Goal: Entertainment & Leisure: Consume media (video, audio)

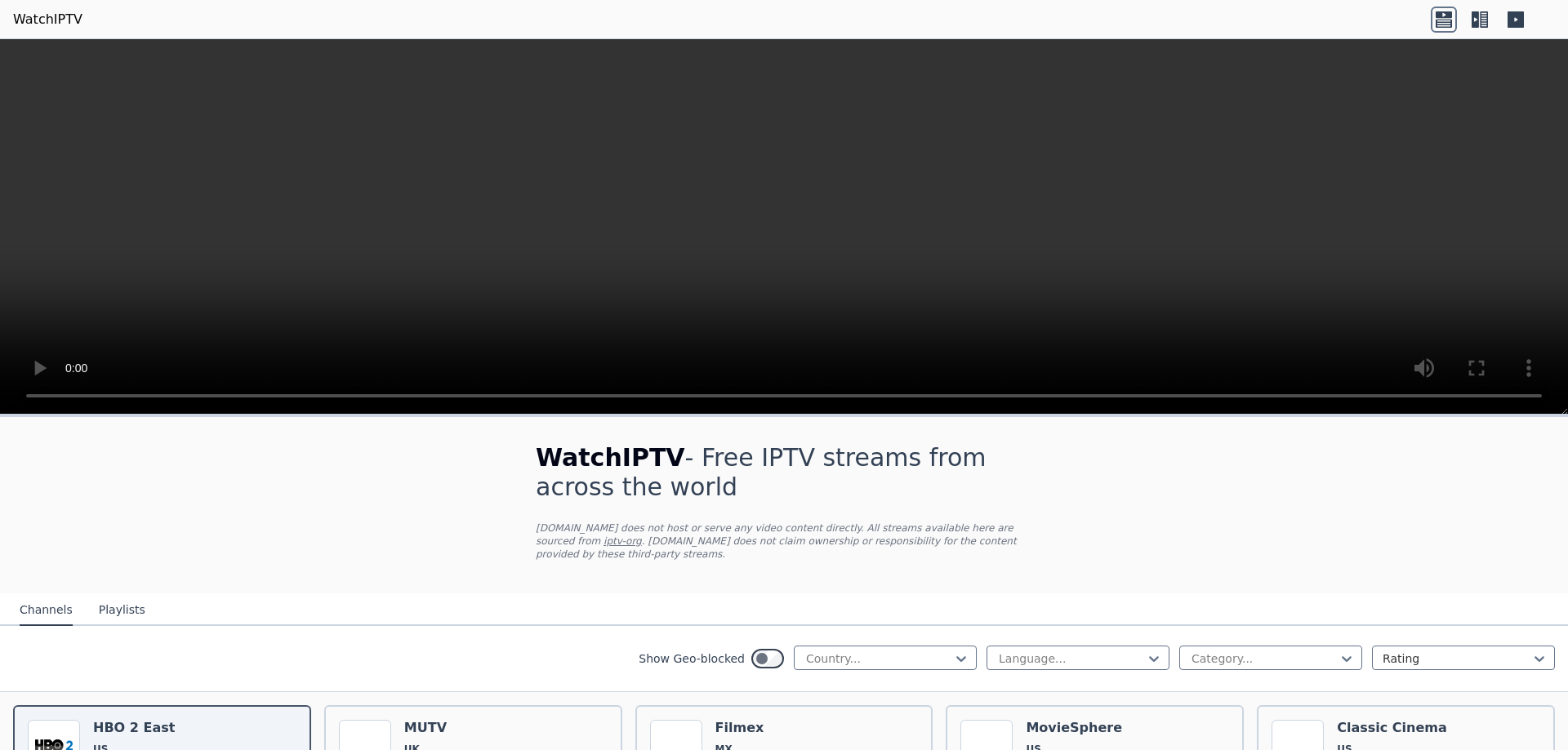
scroll to position [163, 0]
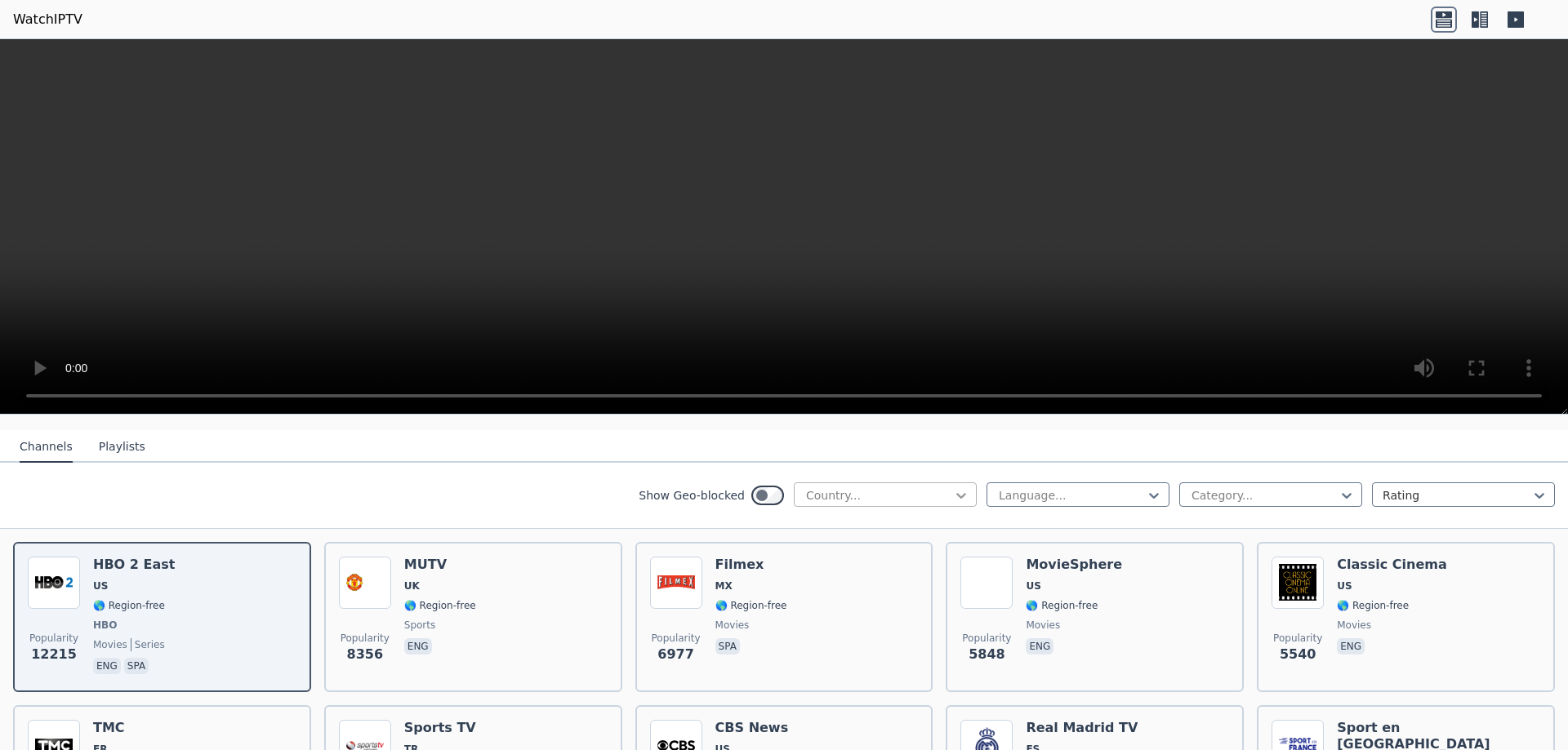
click at [953, 487] on icon at bounding box center [961, 495] width 17 height 17
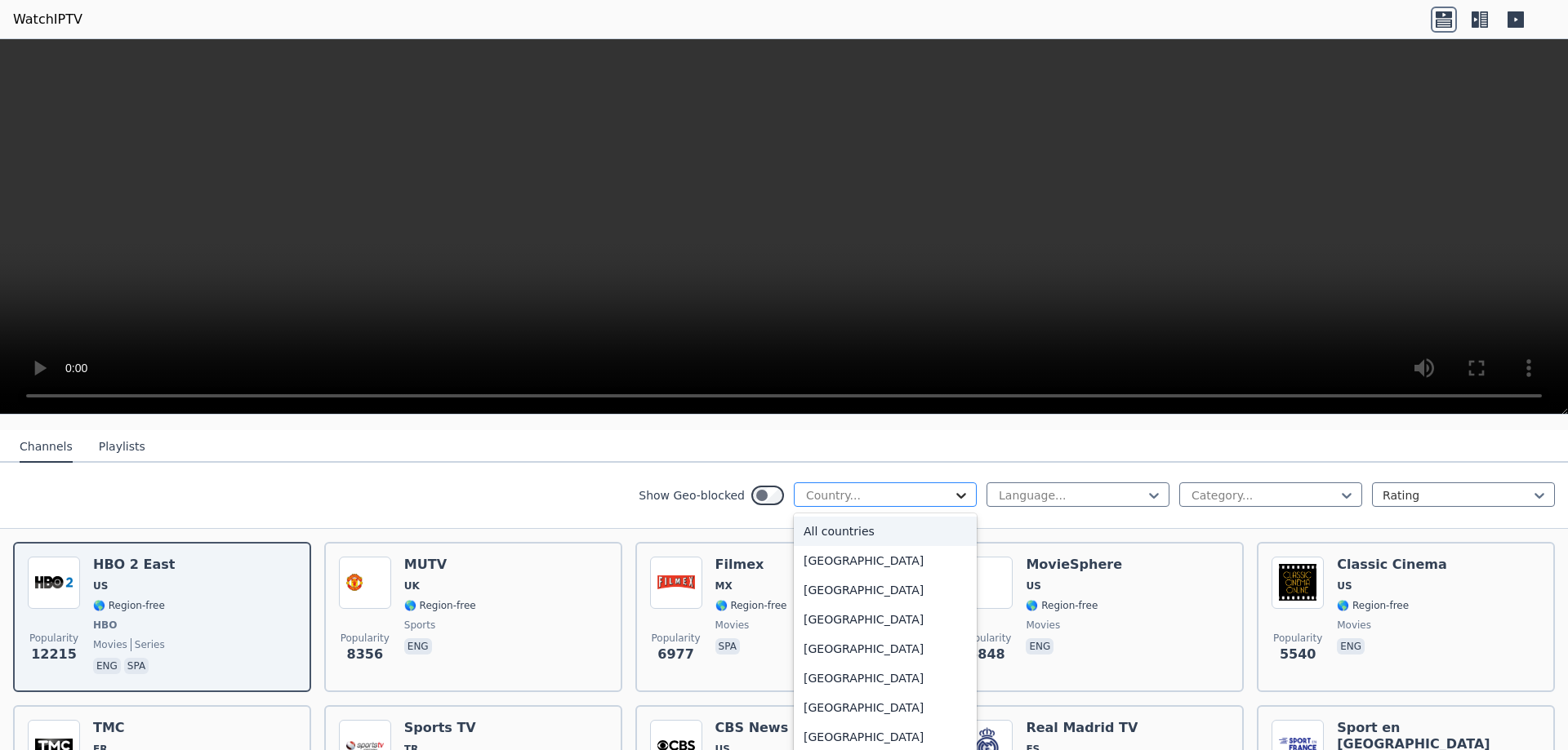
click at [953, 487] on icon at bounding box center [961, 495] width 17 height 17
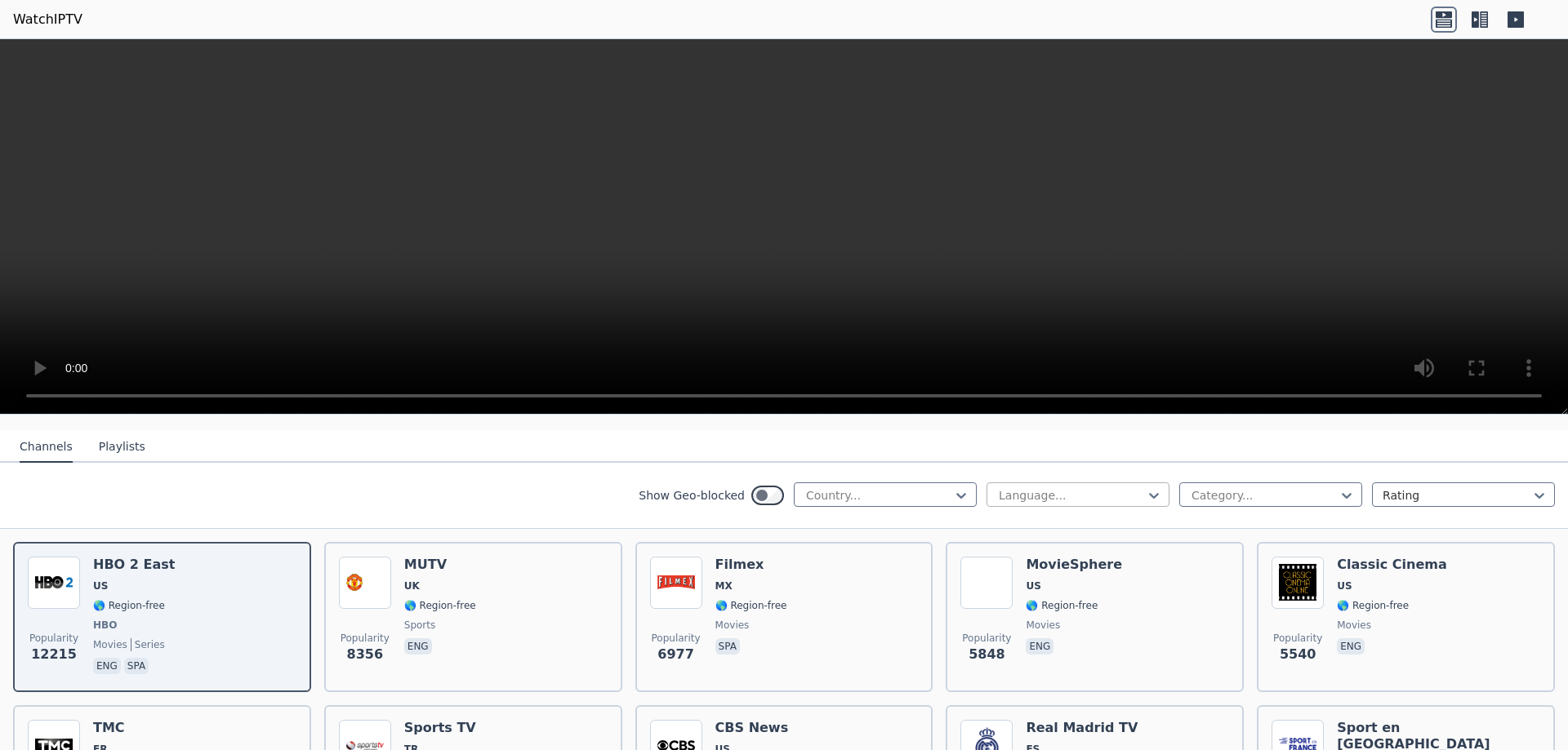
click at [1057, 487] on div at bounding box center [1071, 495] width 149 height 17
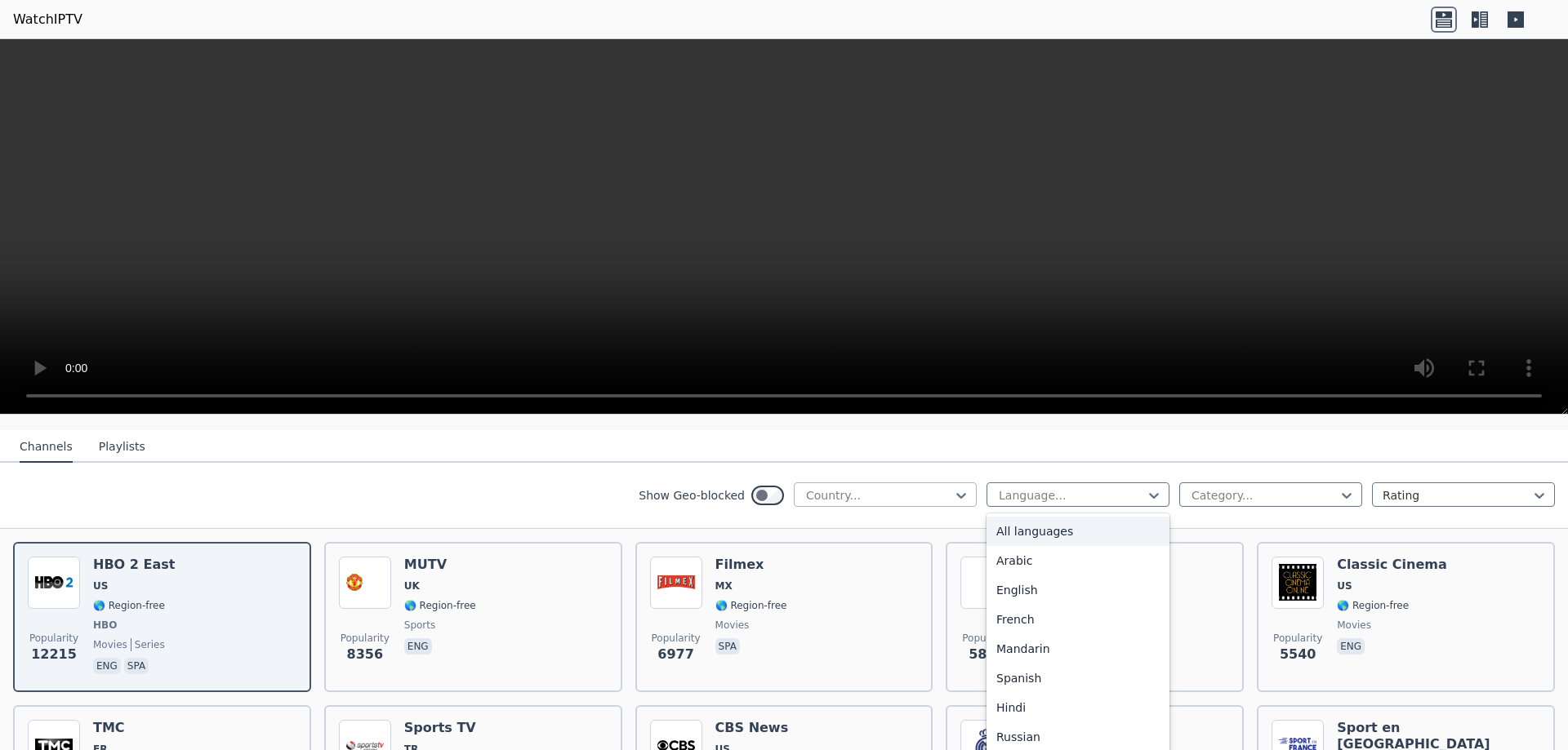
click at [933, 487] on div at bounding box center [878, 495] width 149 height 17
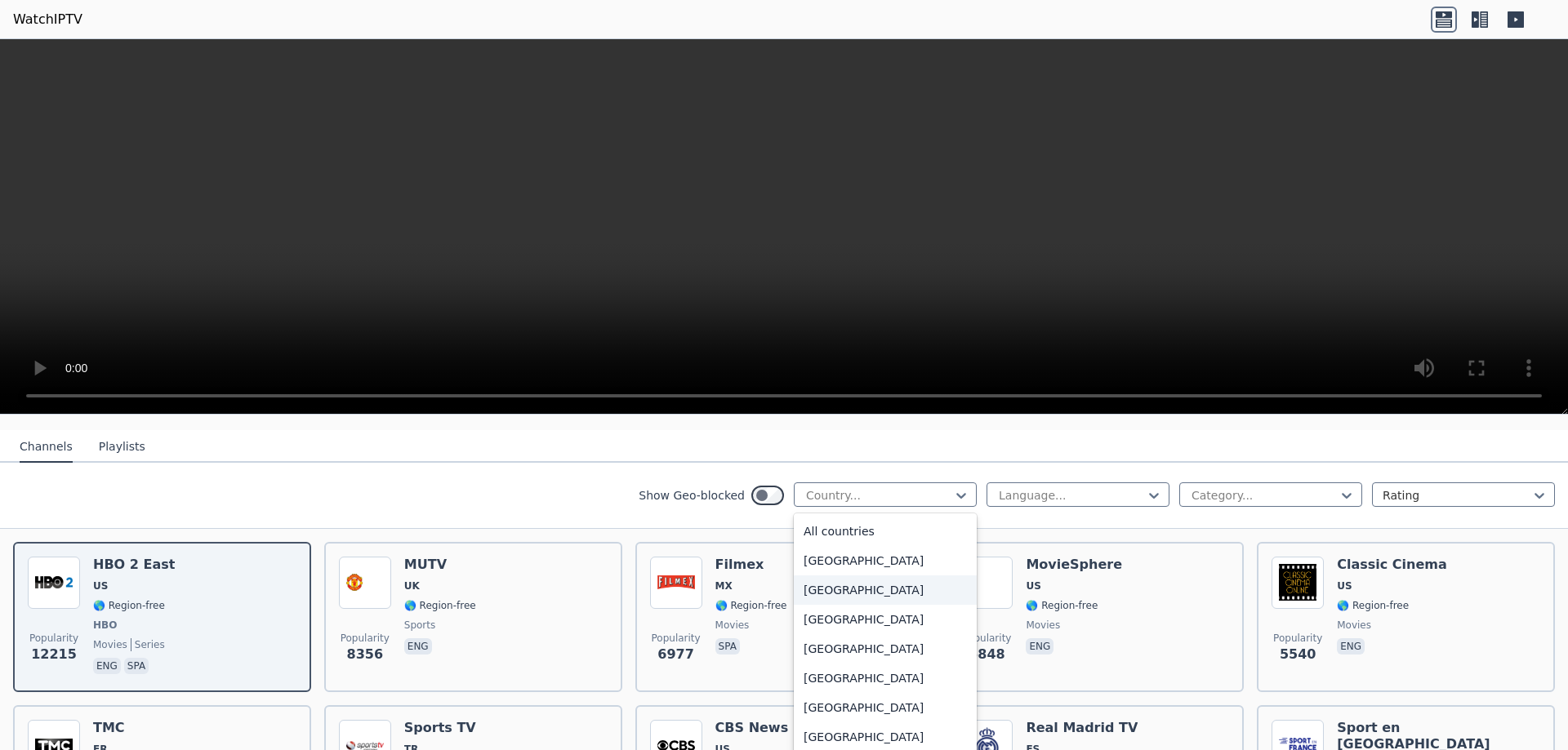
click at [845, 576] on div "[GEOGRAPHIC_DATA]" at bounding box center [885, 590] width 183 height 29
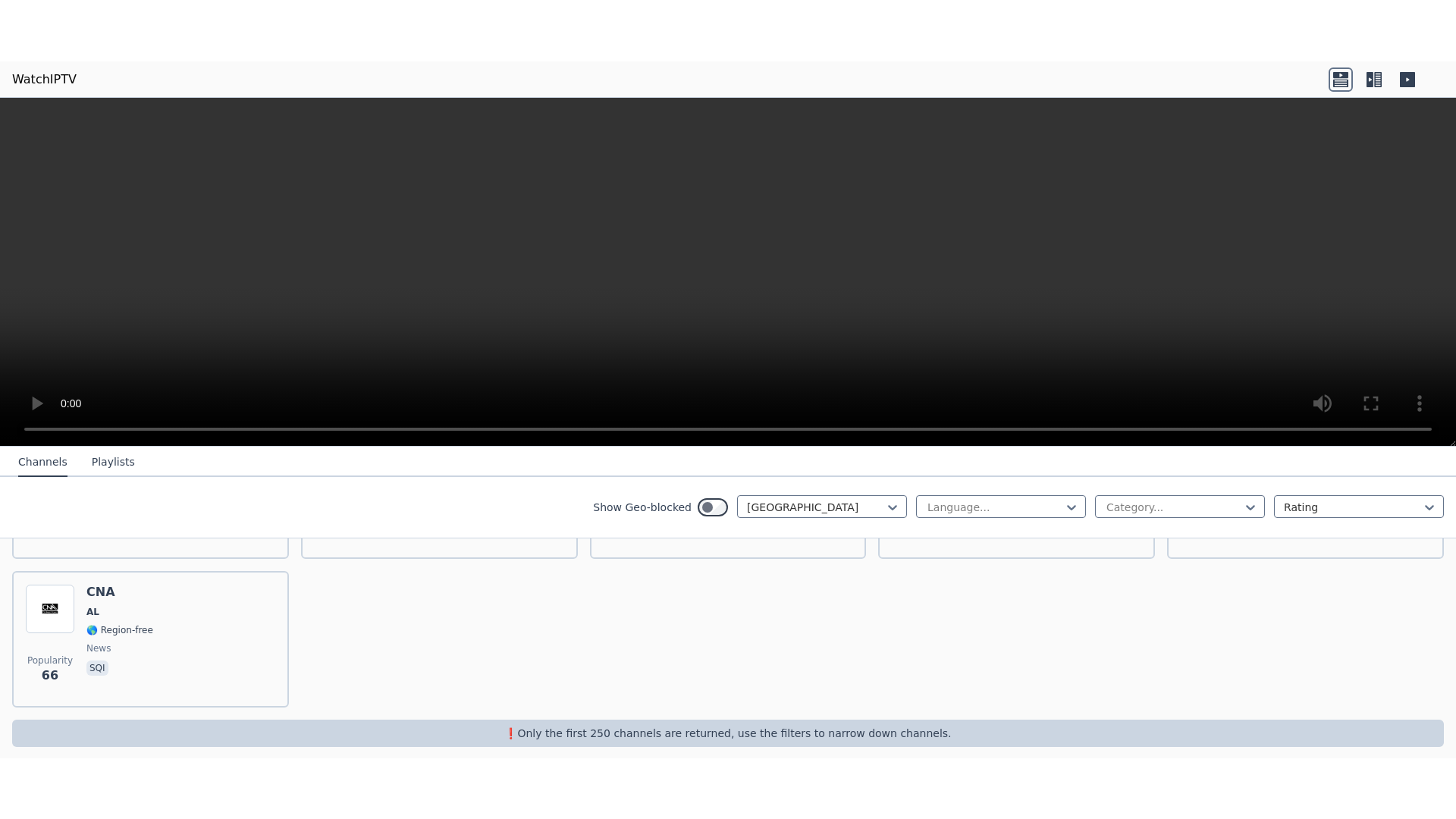
scroll to position [216, 0]
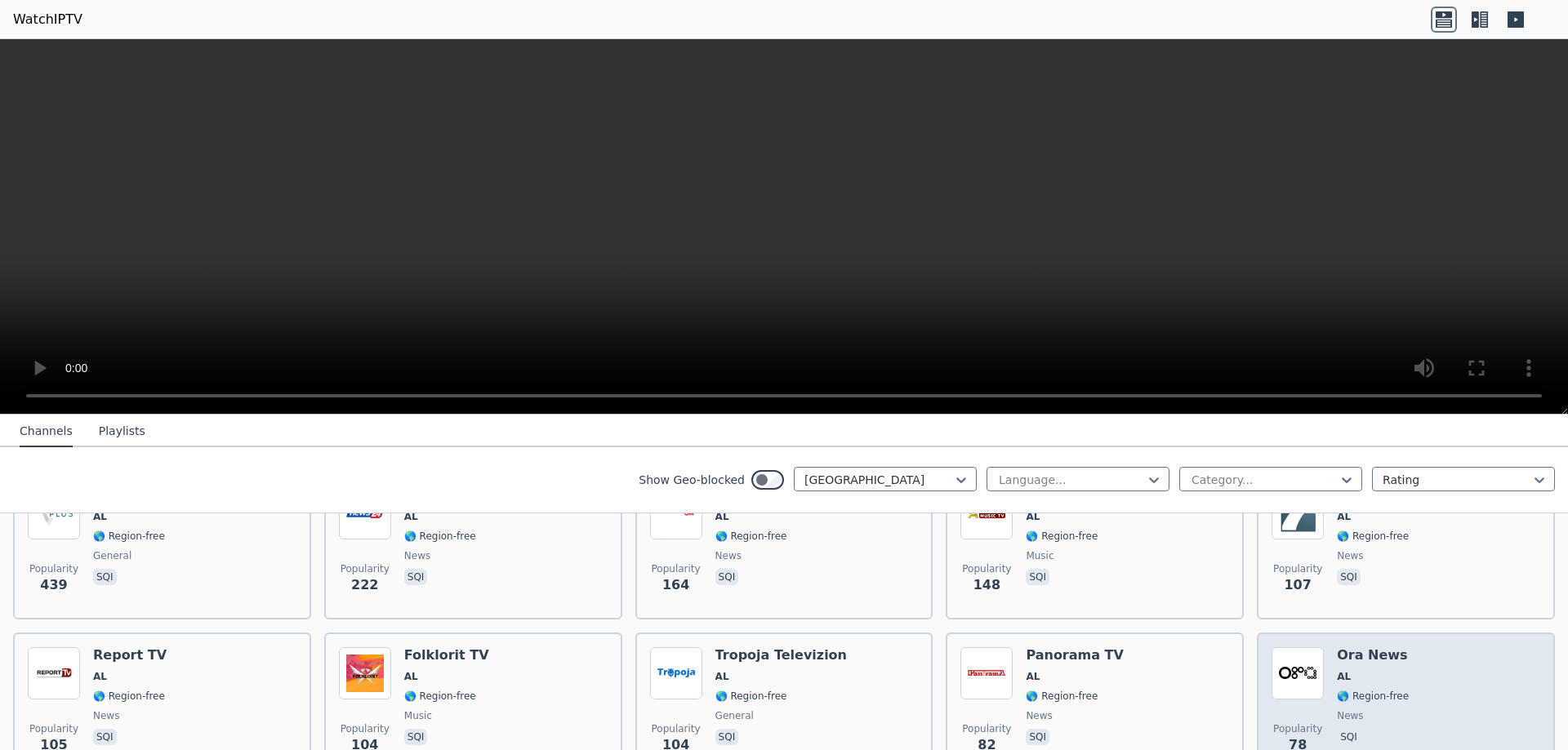
click at [1272, 659] on img at bounding box center [1298, 674] width 53 height 53
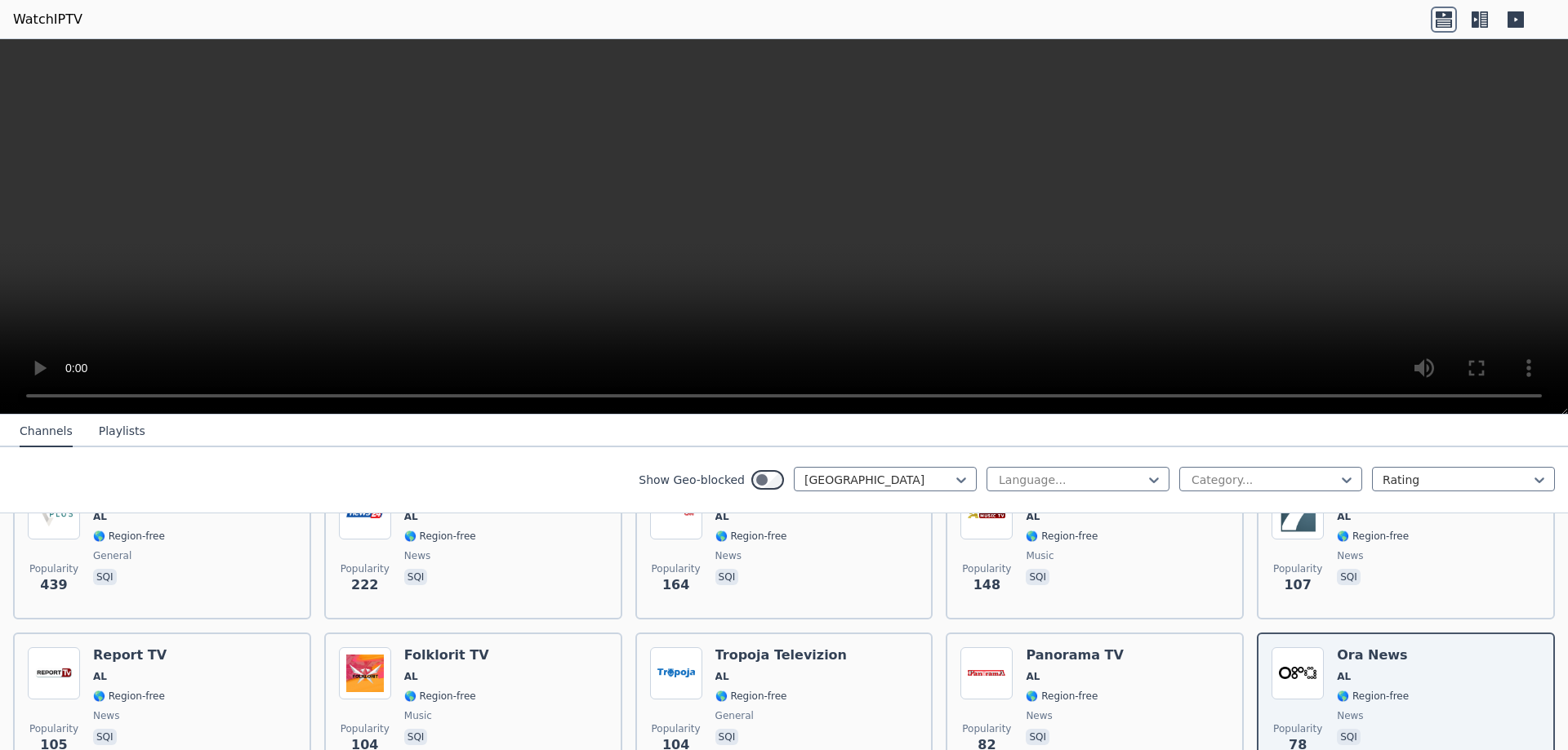
click at [1497, 198] on video at bounding box center [784, 227] width 1568 height 375
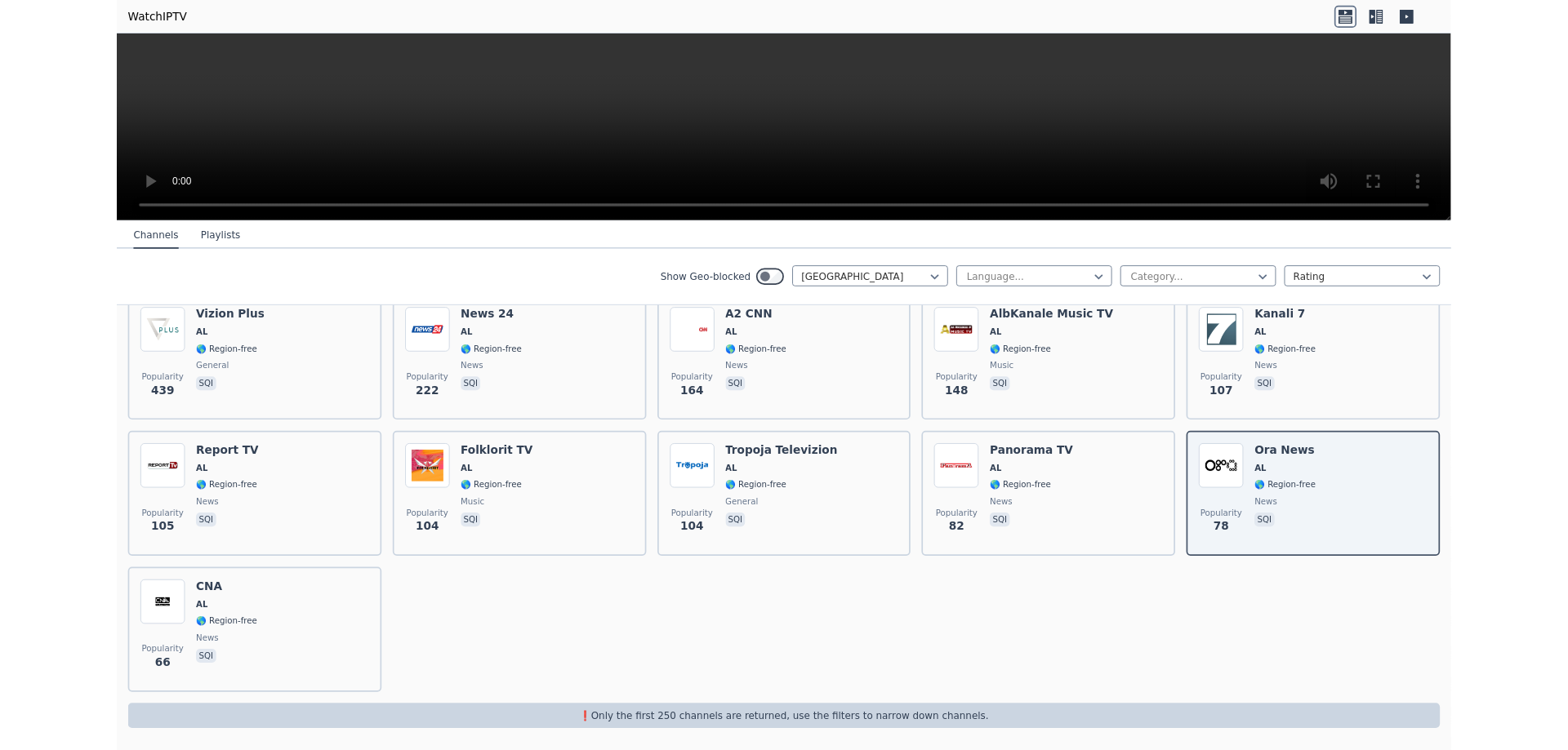
scroll to position [191, 0]
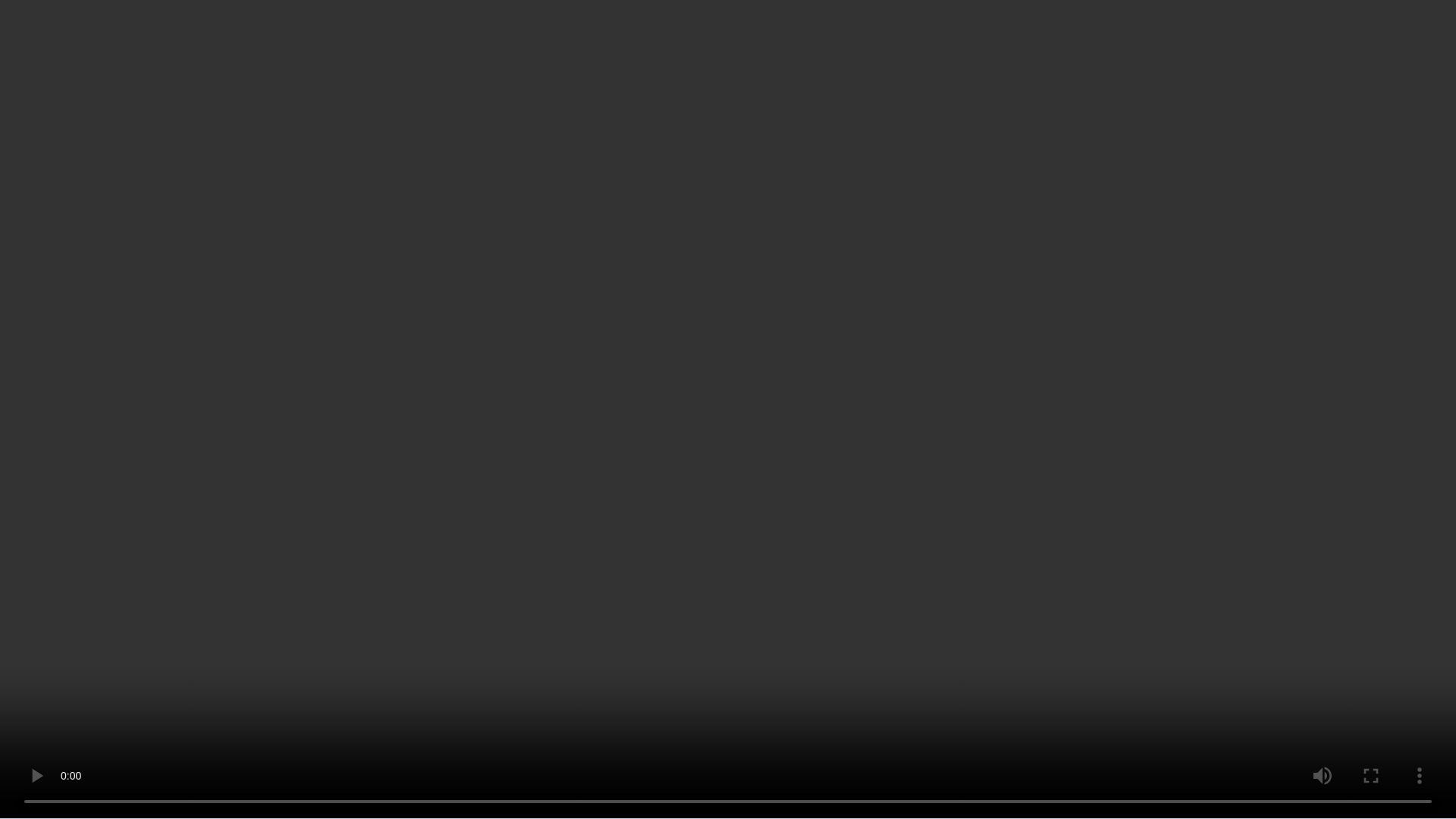
click at [632, 317] on video at bounding box center [728, 409] width 1456 height 819
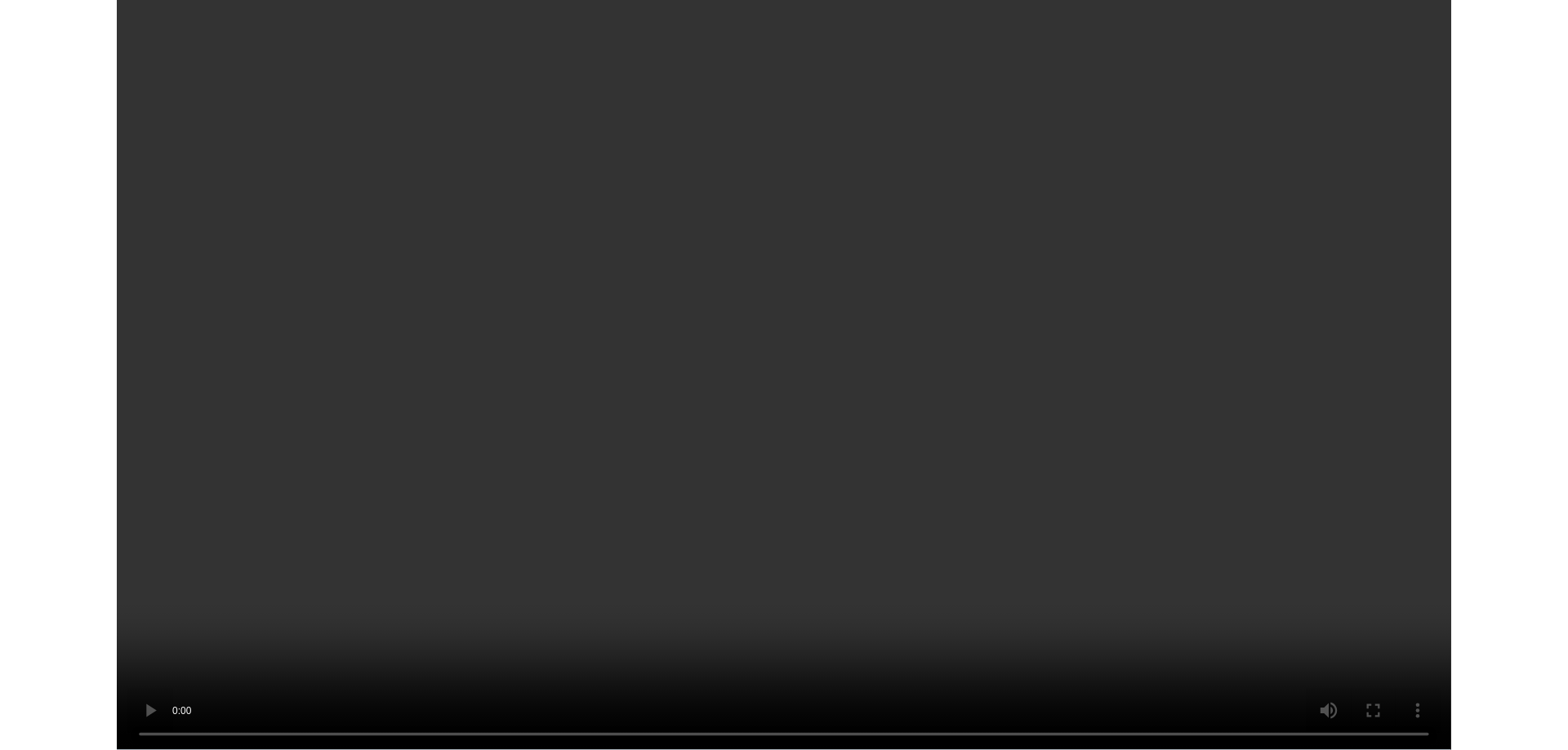
scroll to position [232, 0]
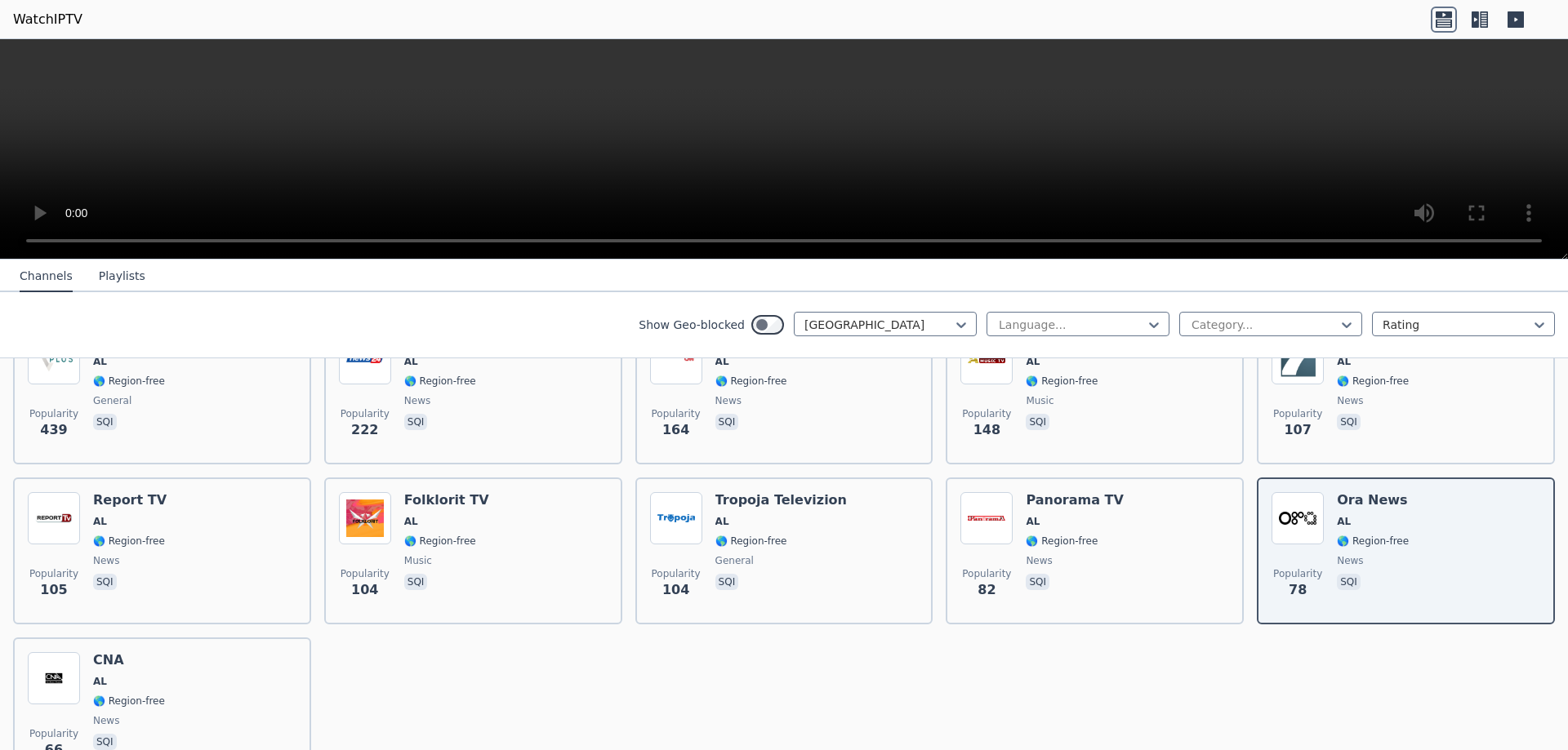
click at [1477, 24] on icon at bounding box center [1476, 19] width 8 height 17
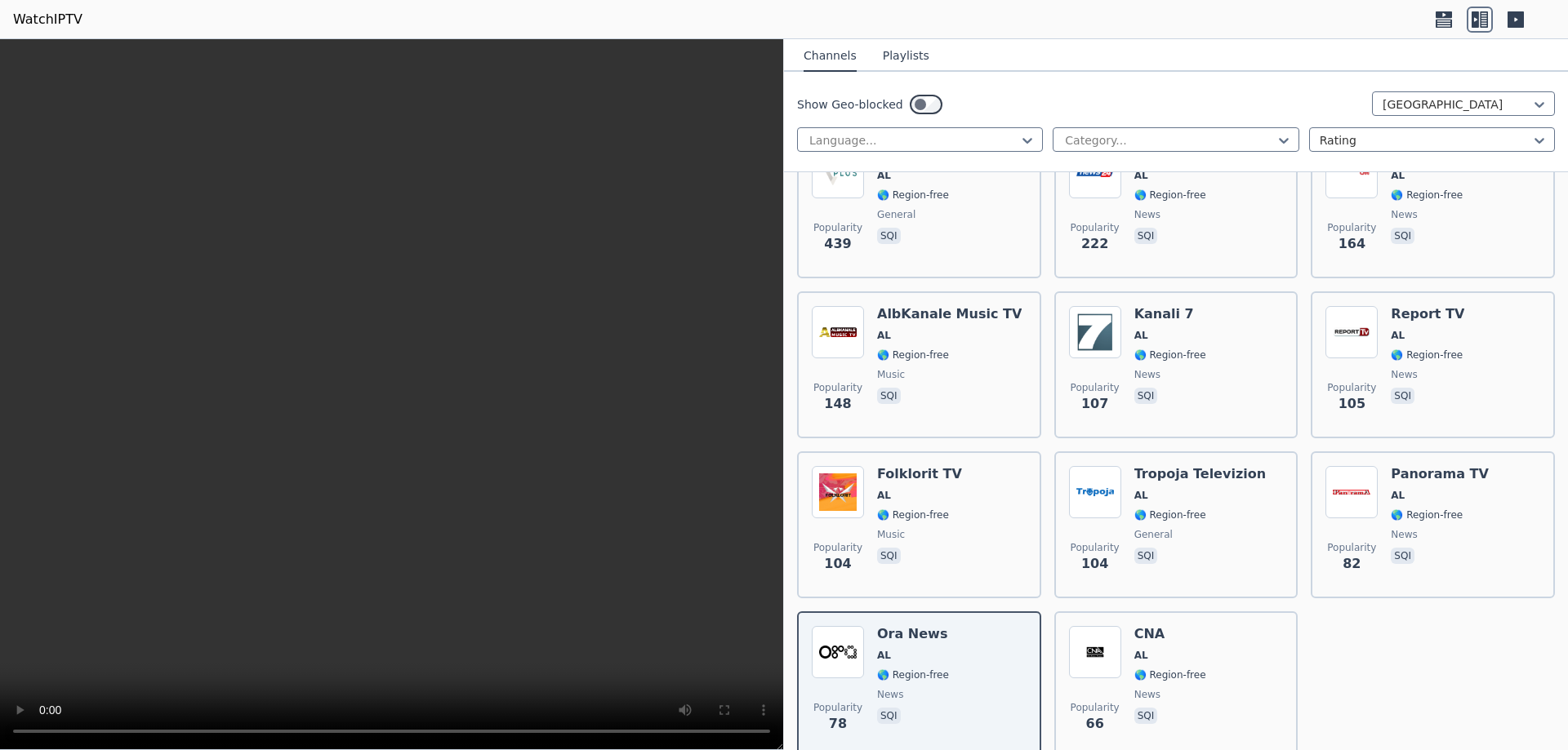
click at [1525, 22] on icon at bounding box center [1515, 19] width 26 height 26
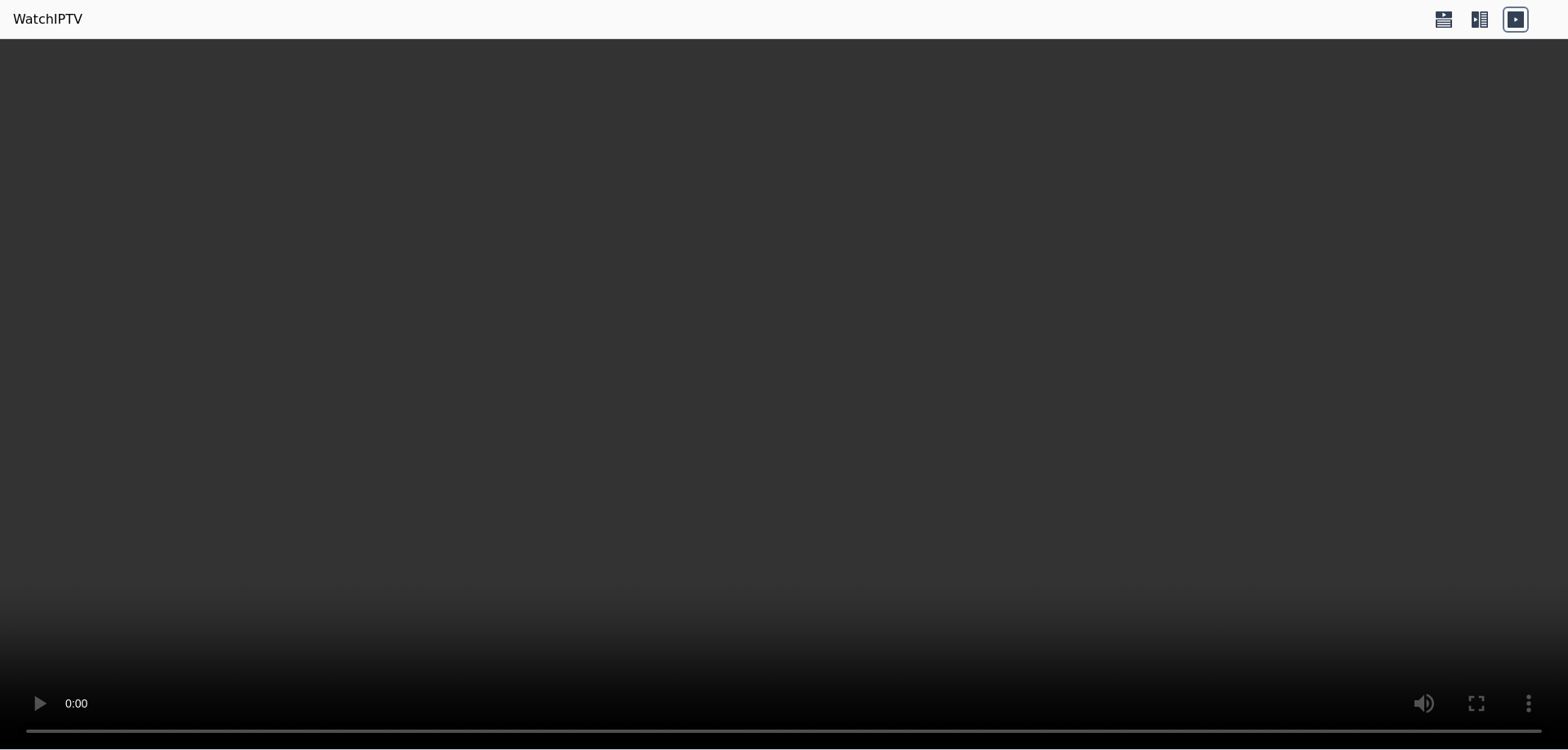
click at [1474, 18] on icon at bounding box center [1479, 19] width 26 height 26
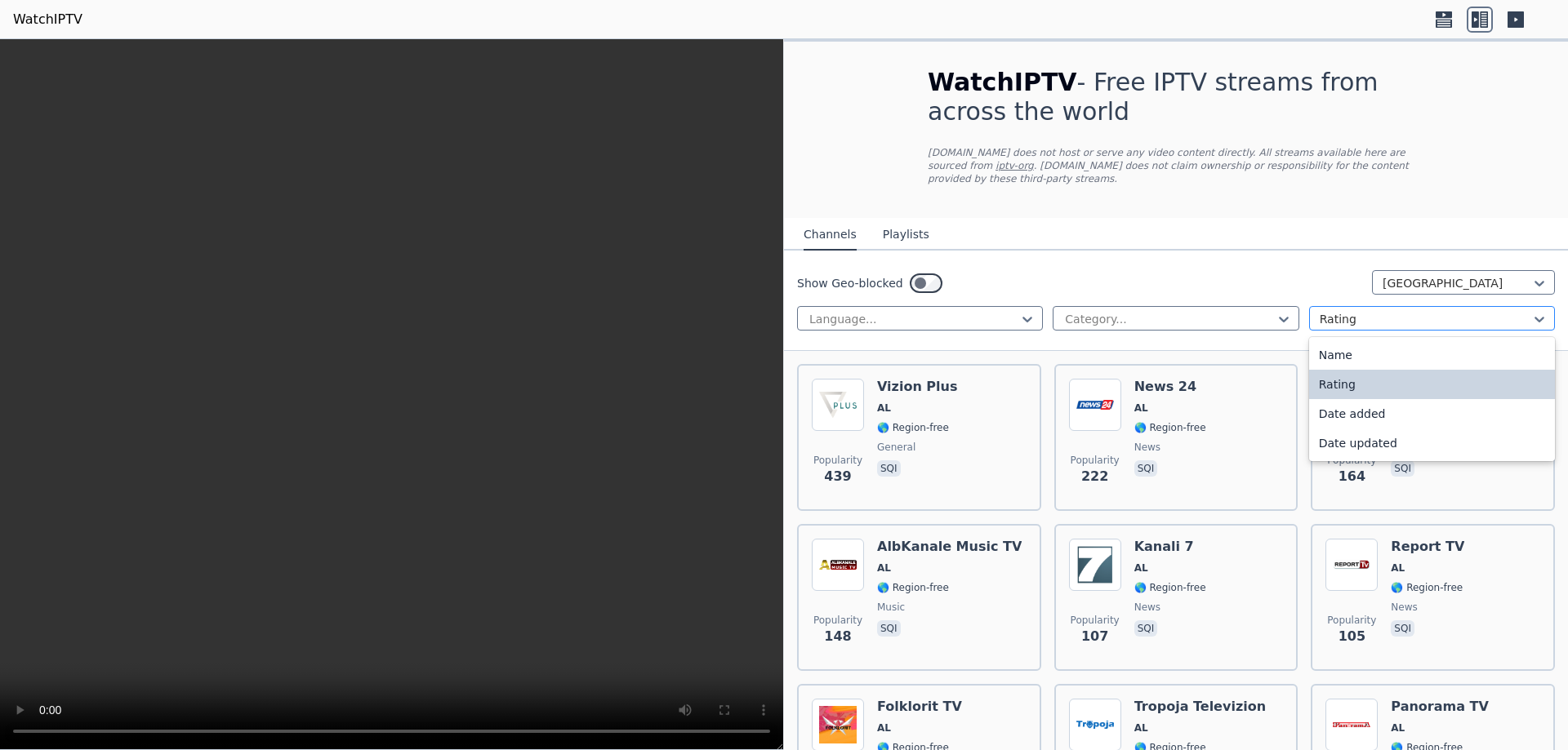
click at [1370, 306] on div "Rating" at bounding box center [1432, 318] width 246 height 24
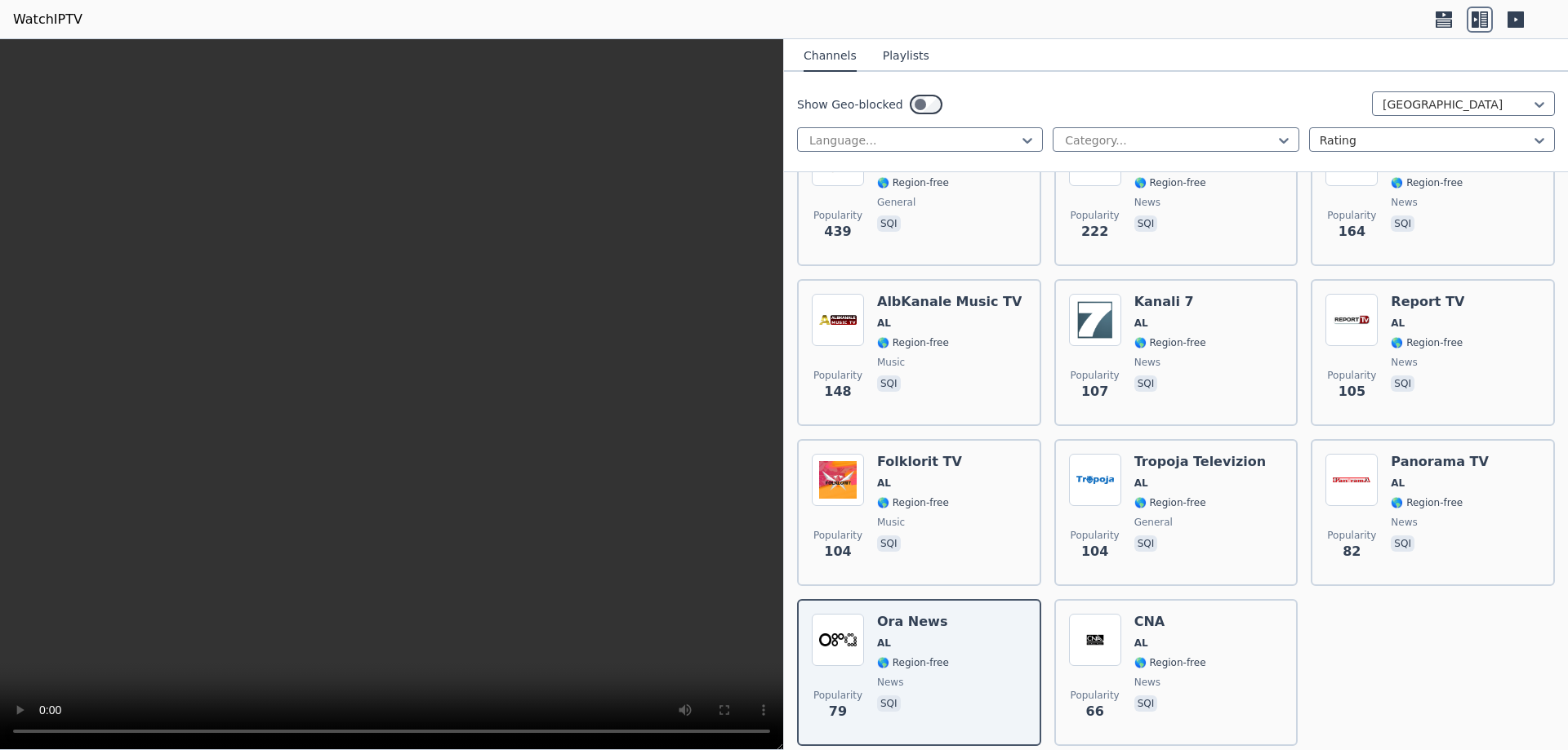
scroll to position [297, 0]
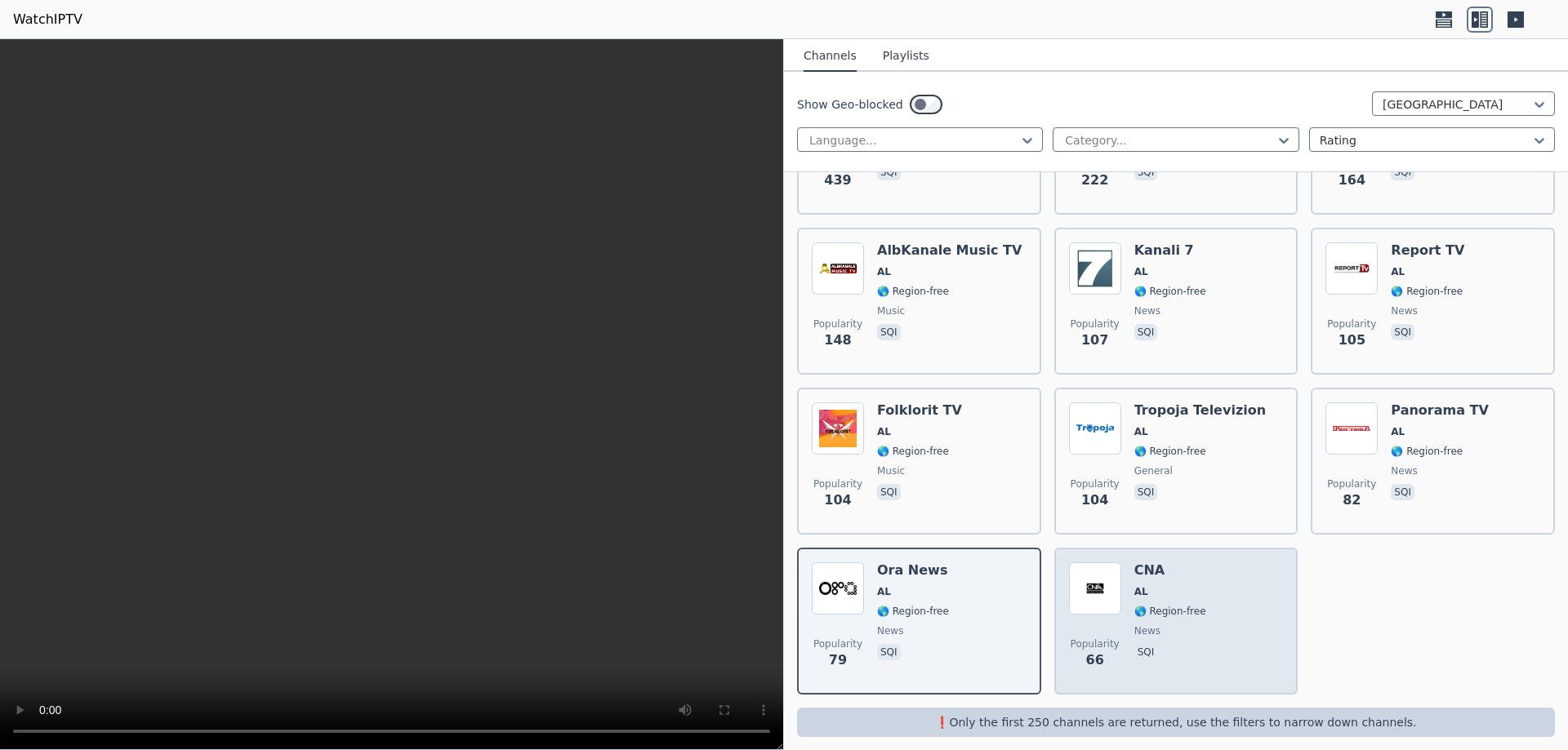
click at [1198, 570] on div "Popularity 66 CNA AL 🌎 Region-free news sqi" at bounding box center [1176, 621] width 215 height 118
